Goal: Transaction & Acquisition: Purchase product/service

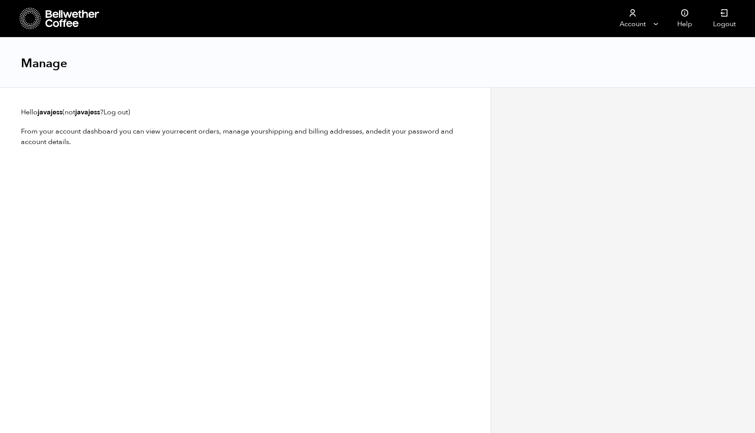
click at [62, 21] on icon at bounding box center [72, 18] width 55 height 17
click at [37, 21] on icon at bounding box center [30, 18] width 21 height 22
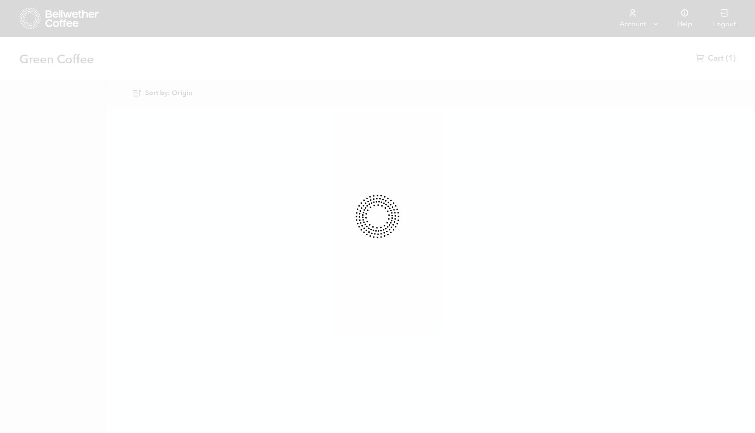
click at [48, 16] on div at bounding box center [377, 216] width 755 height 433
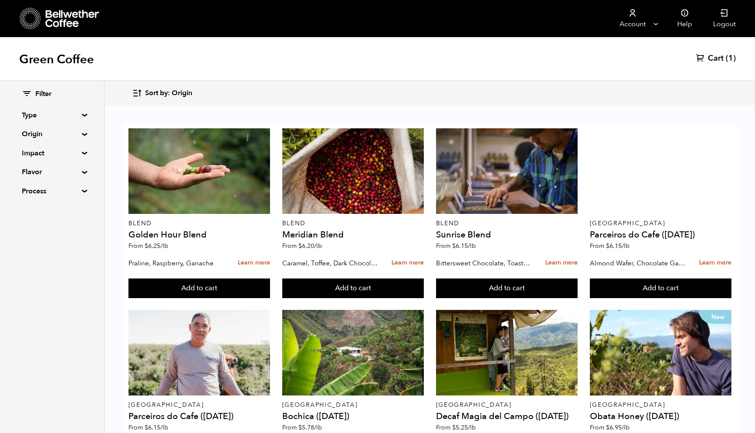
click at [727, 57] on span "(1)" at bounding box center [731, 58] width 10 height 10
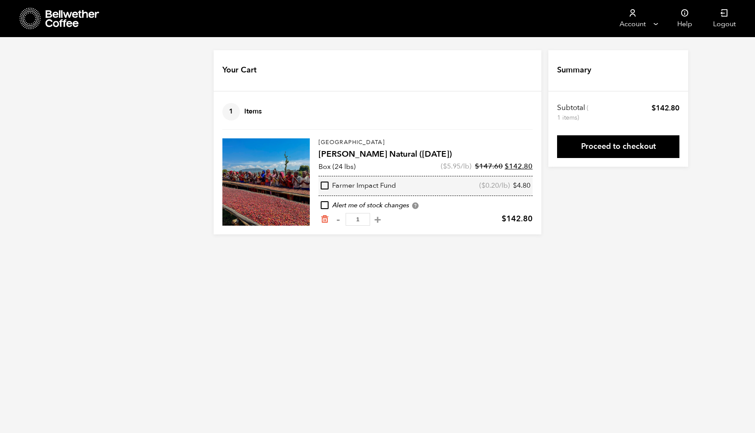
click at [325, 188] on input "checkbox" at bounding box center [325, 186] width 8 height 8
checkbox input "true"
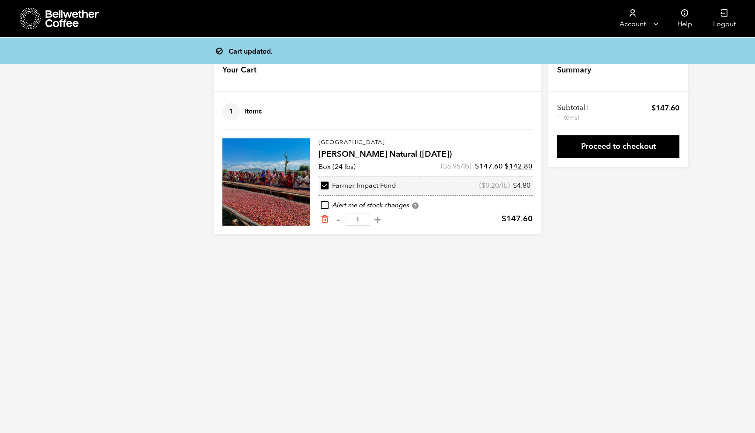
click at [325, 188] on input "checkbox" at bounding box center [325, 186] width 8 height 8
checkbox input "false"
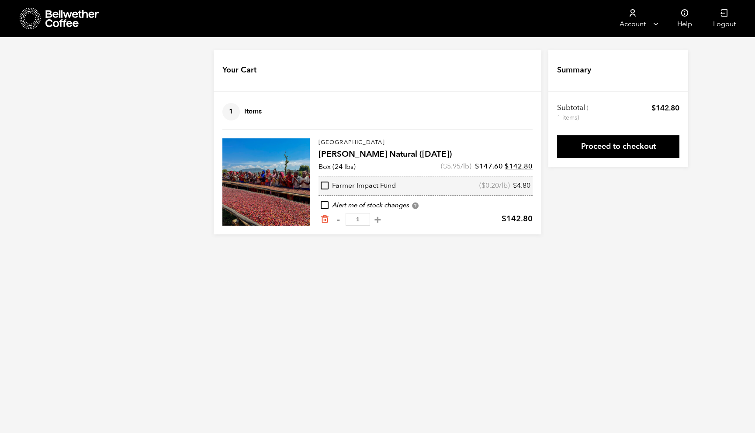
click at [325, 188] on input "checkbox" at bounding box center [325, 186] width 8 height 8
checkbox input "true"
click at [620, 145] on link "Proceed to checkout" at bounding box center [618, 146] width 122 height 23
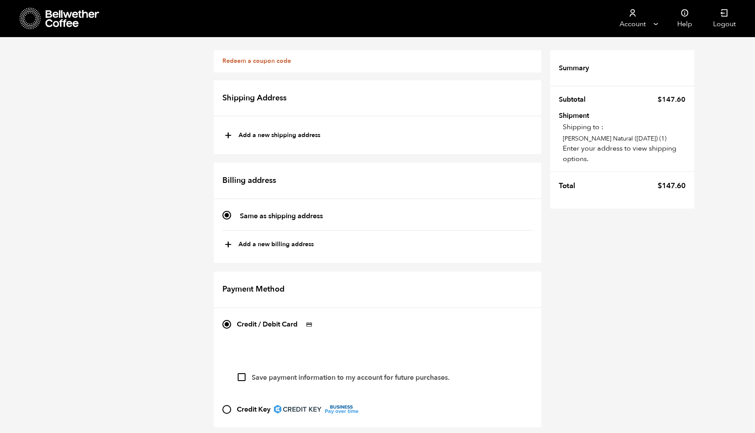
click at [259, 133] on button "+ Add a new shipping address" at bounding box center [273, 135] width 96 height 15
type input "New address"
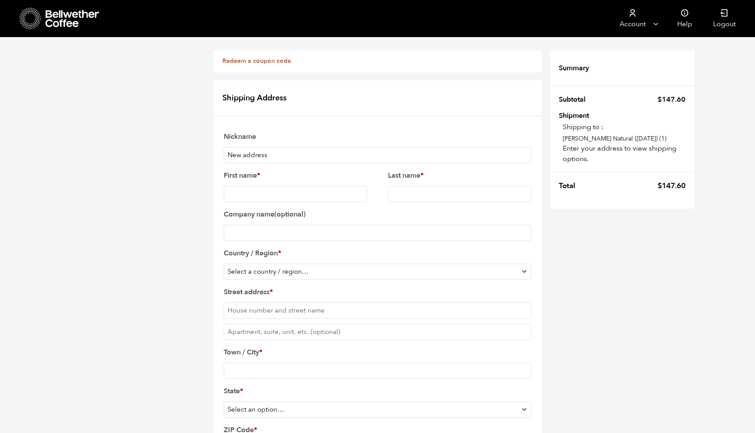
click at [274, 159] on input "New address" at bounding box center [378, 155] width 308 height 16
type input "ABT"
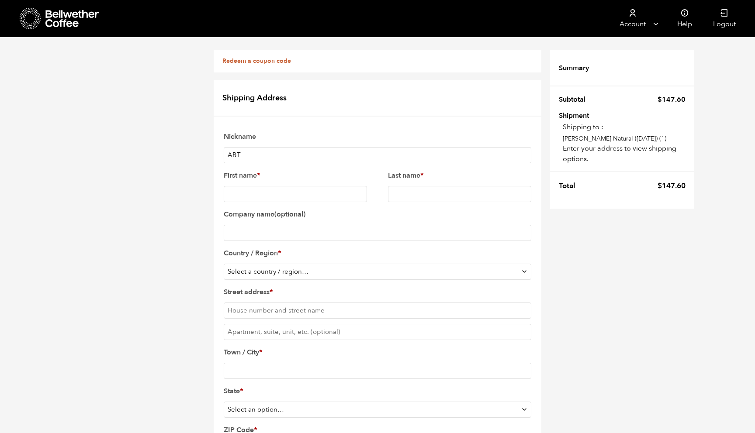
click at [256, 190] on input "First name *" at bounding box center [295, 194] width 143 height 16
type input "Jessica"
type input "Rodriguez"
select select "US"
type input "975"
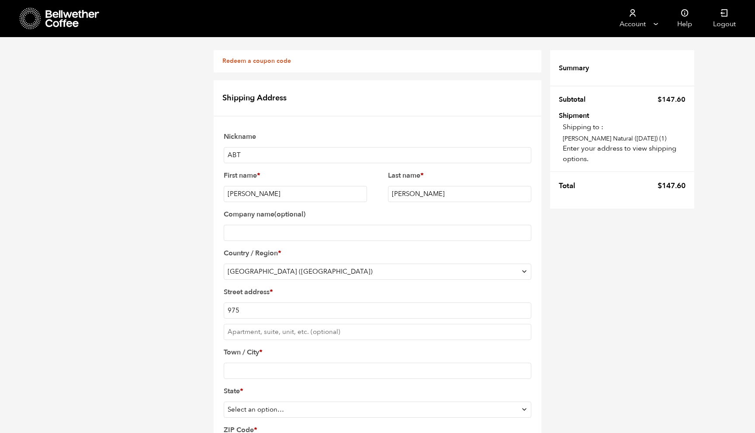
type input "University Blvd N"
type input "Jacksonville"
type input "32211"
type input "7272734488"
select select "FL"
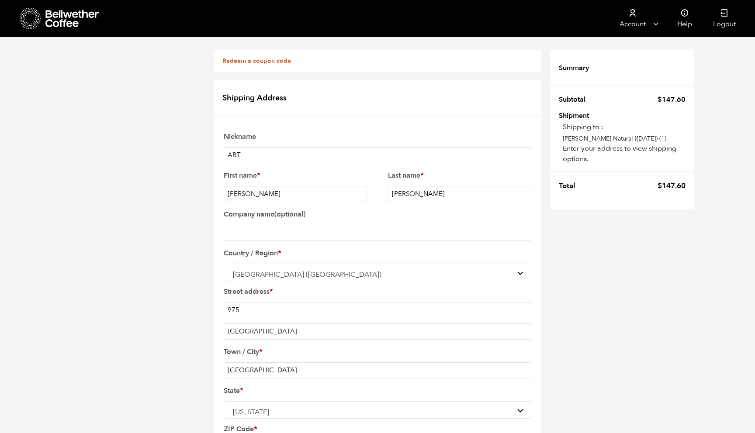
scroll to position [32, 0]
click at [264, 302] on input "975" at bounding box center [378, 310] width 308 height 16
type input "938"
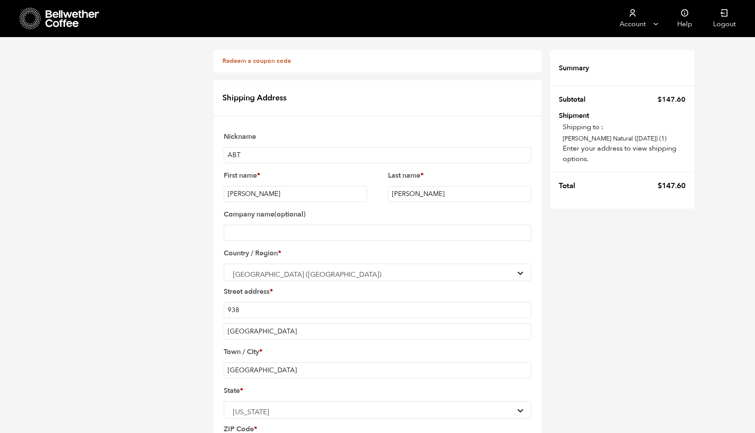
type input "m"
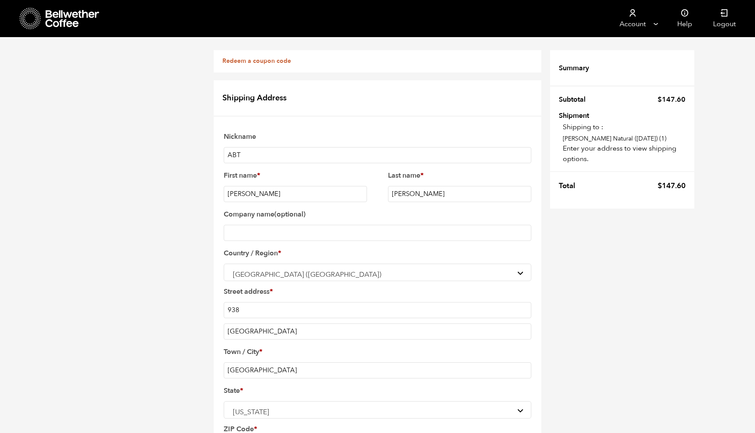
type input "[EMAIL_ADDRESS][DOMAIN_NAME]"
click at [262, 302] on input "938" at bounding box center [378, 310] width 308 height 16
type input "938 University Blvd N"
click at [277, 324] on input "University Blvd N" at bounding box center [378, 332] width 308 height 16
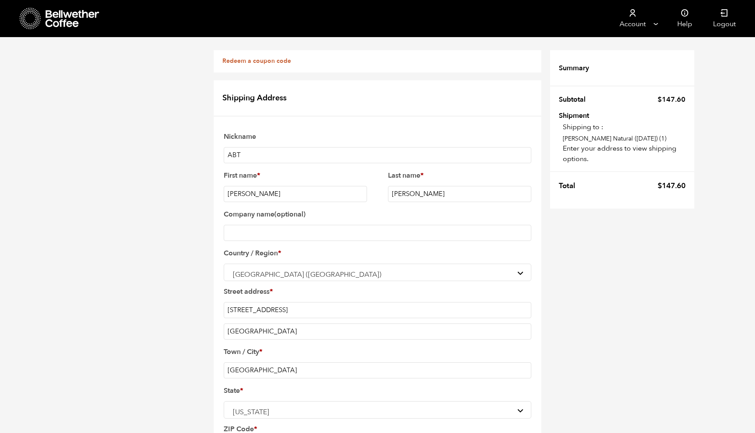
click at [277, 324] on input "University Blvd N" at bounding box center [378, 332] width 308 height 16
click at [238, 302] on input "938 University Blvd N" at bounding box center [378, 310] width 308 height 16
type input "983 University Blvd N"
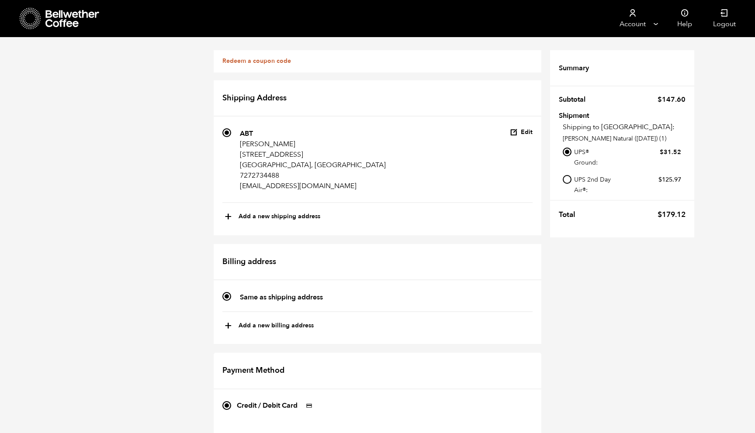
scroll to position [189, 0]
click at [138, 233] on div "Redeem a coupon code If you have a coupon code, please apply it below. Apply co…" at bounding box center [377, 365] width 755 height 657
click at [114, 270] on div "Redeem a coupon code If you have a coupon code, please apply it below. Apply co…" at bounding box center [377, 365] width 755 height 657
checkbox input "true"
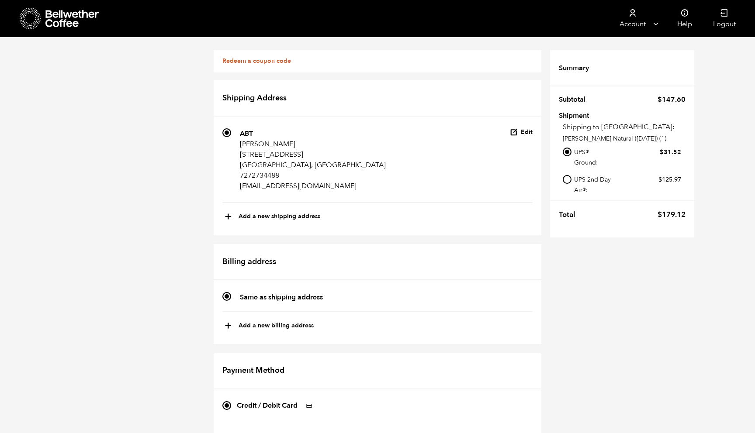
click at [184, 272] on div "Redeem a coupon code If you have a coupon code, please apply it below. Apply co…" at bounding box center [377, 365] width 755 height 657
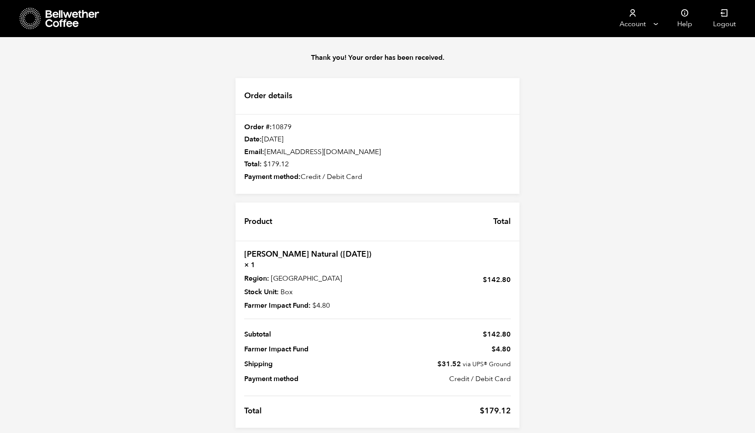
scroll to position [9, 0]
